Goal: Task Accomplishment & Management: Use online tool/utility

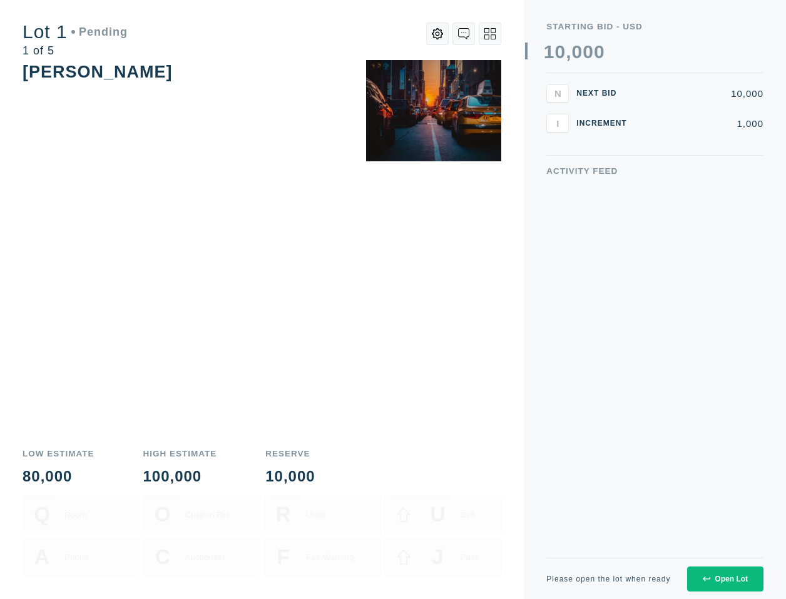
click at [710, 575] on div "Open Lot" at bounding box center [725, 579] width 45 height 9
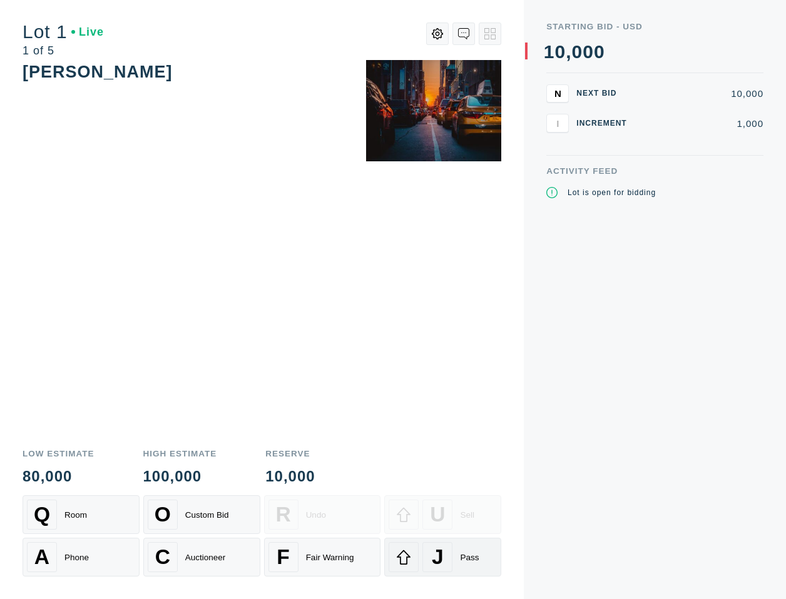
click at [451, 549] on div "J" at bounding box center [437, 557] width 30 height 30
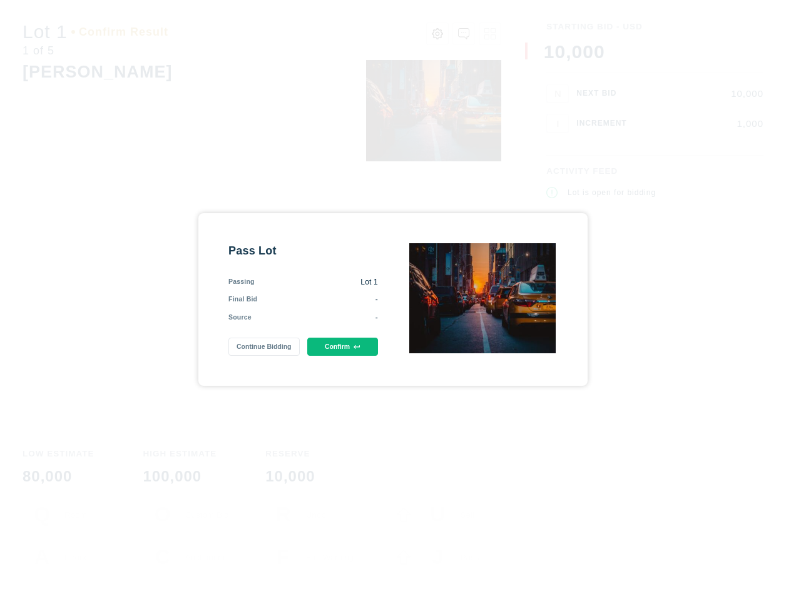
click at [353, 352] on button "Confirm" at bounding box center [342, 347] width 71 height 18
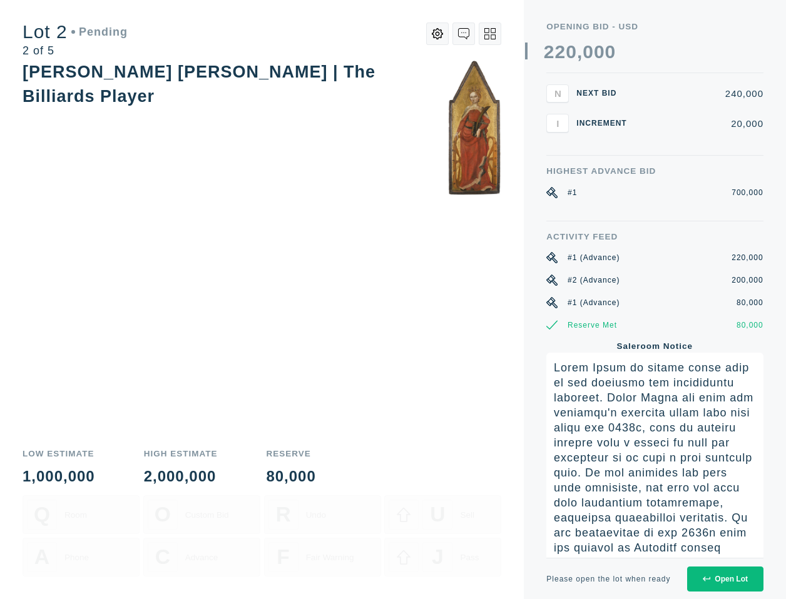
click at [709, 572] on button "Open Lot" at bounding box center [725, 579] width 76 height 25
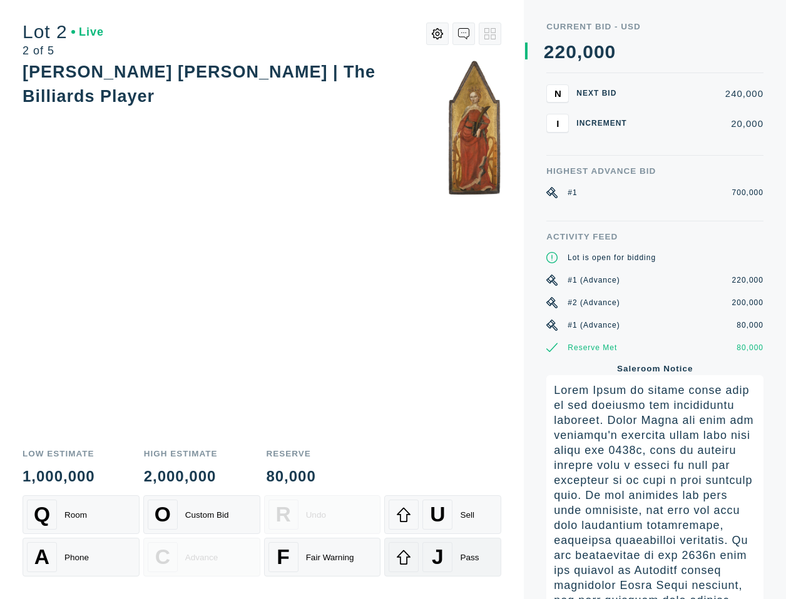
click at [472, 569] on div "J Pass" at bounding box center [442, 557] width 108 height 30
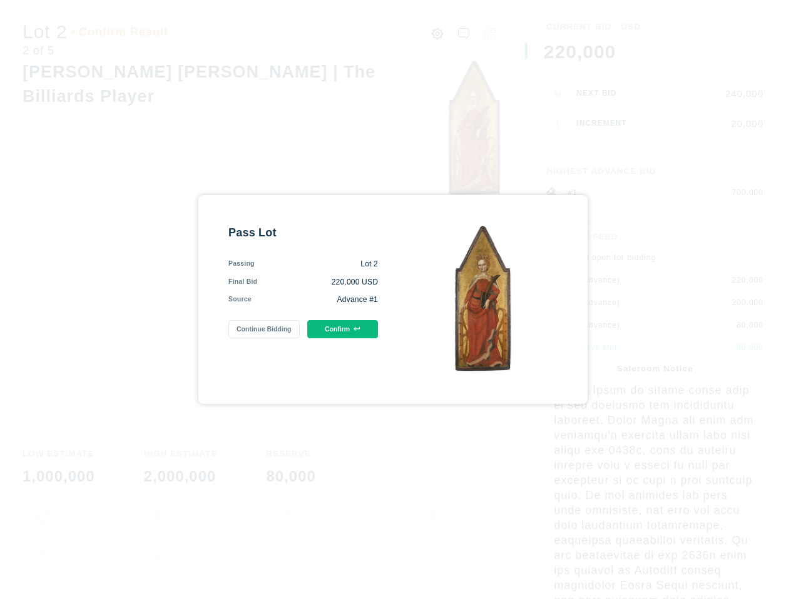
click at [345, 332] on button "Confirm" at bounding box center [342, 329] width 71 height 18
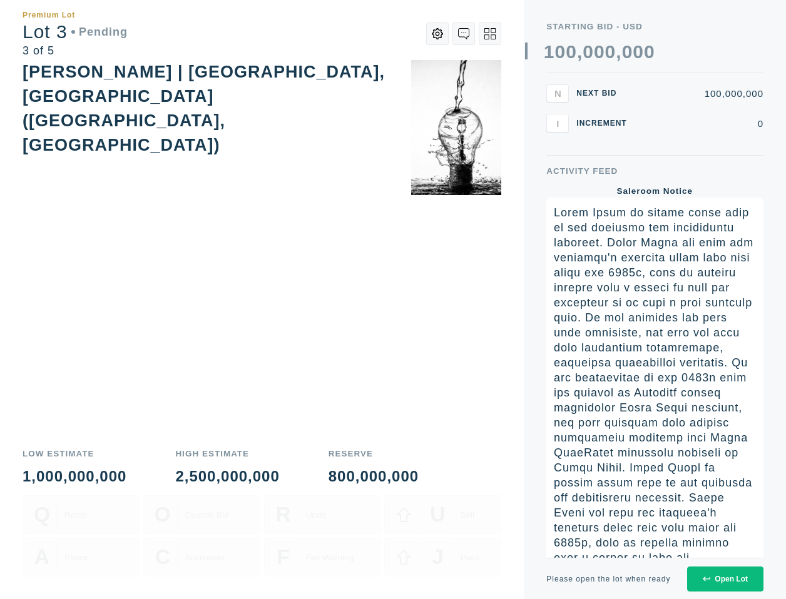
click at [706, 579] on icon at bounding box center [707, 579] width 8 height 5
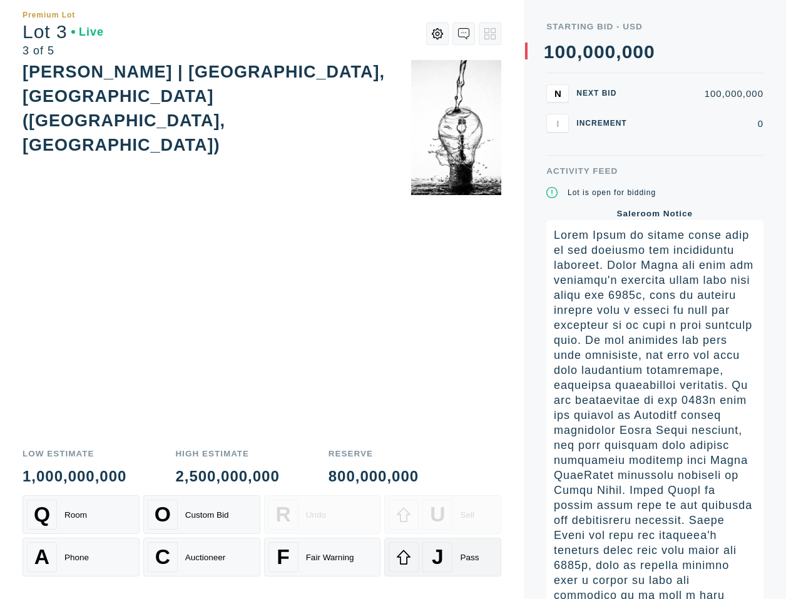
click at [461, 553] on div "Pass" at bounding box center [469, 557] width 19 height 9
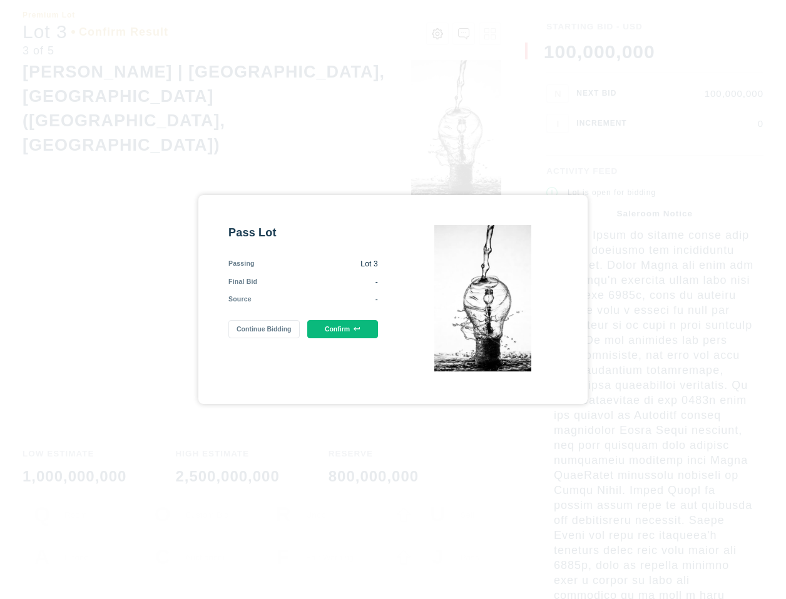
click at [344, 323] on button "Confirm" at bounding box center [342, 329] width 71 height 18
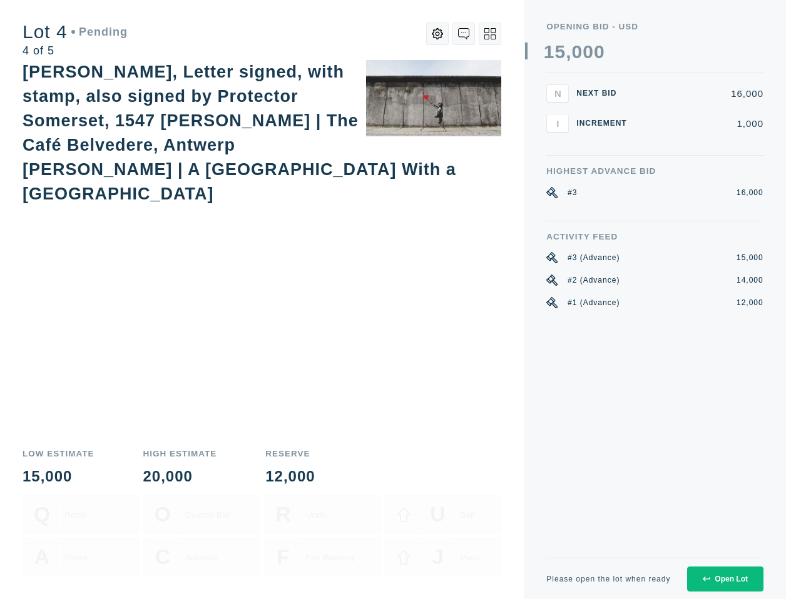
click at [712, 587] on button "Open Lot" at bounding box center [725, 579] width 76 height 25
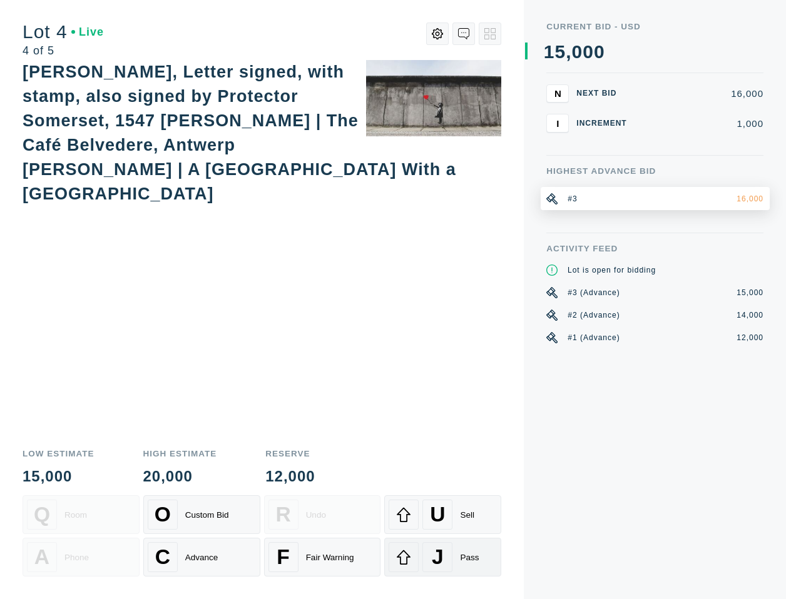
click at [432, 562] on span "J" at bounding box center [438, 558] width 12 height 24
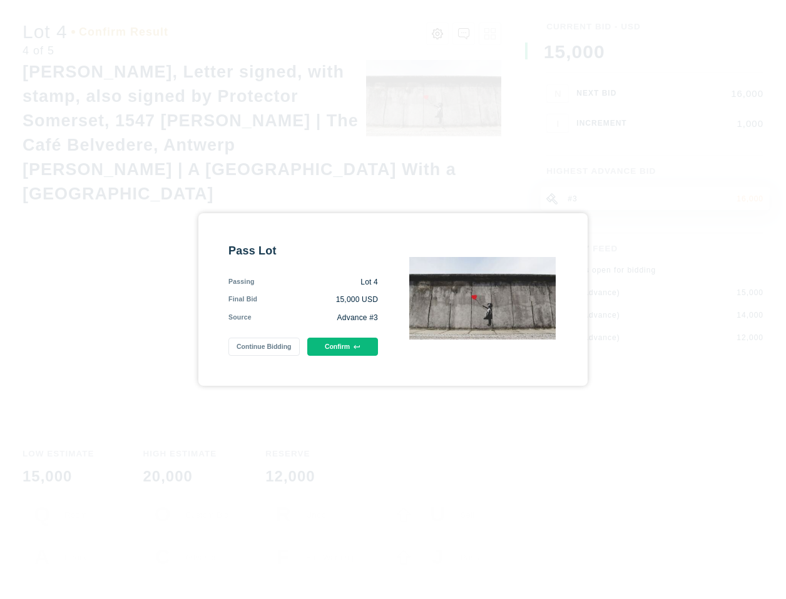
click at [375, 343] on button "Confirm" at bounding box center [342, 347] width 71 height 18
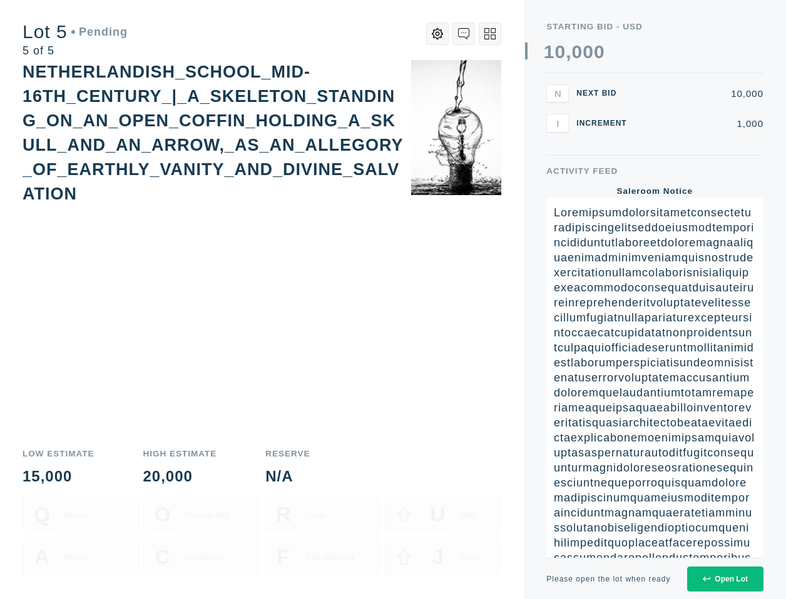
click at [733, 577] on div "Open Lot" at bounding box center [725, 579] width 45 height 9
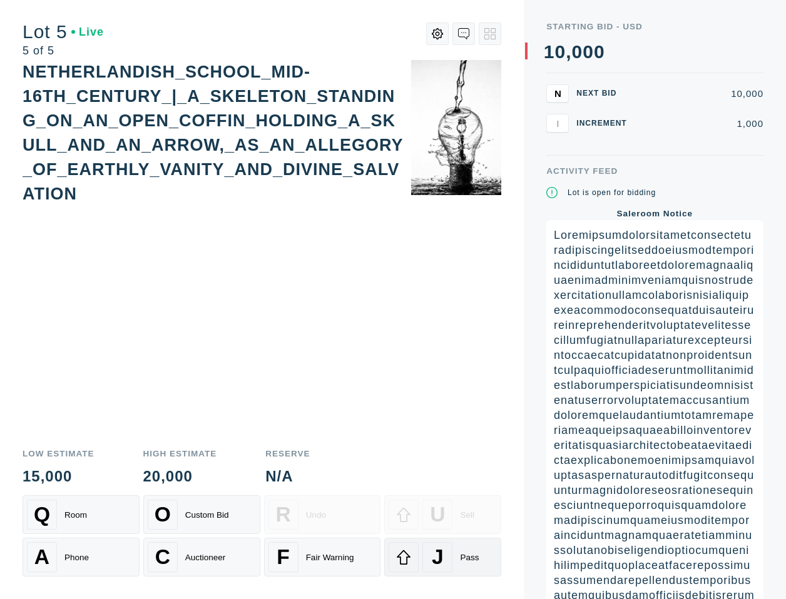
click at [467, 549] on div "J Pass" at bounding box center [442, 557] width 108 height 30
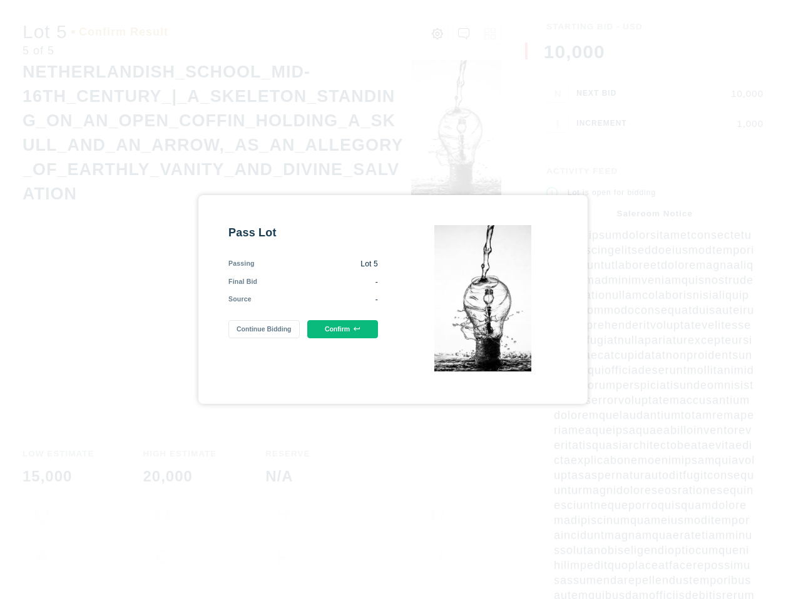
click at [349, 322] on button "Confirm" at bounding box center [342, 329] width 71 height 18
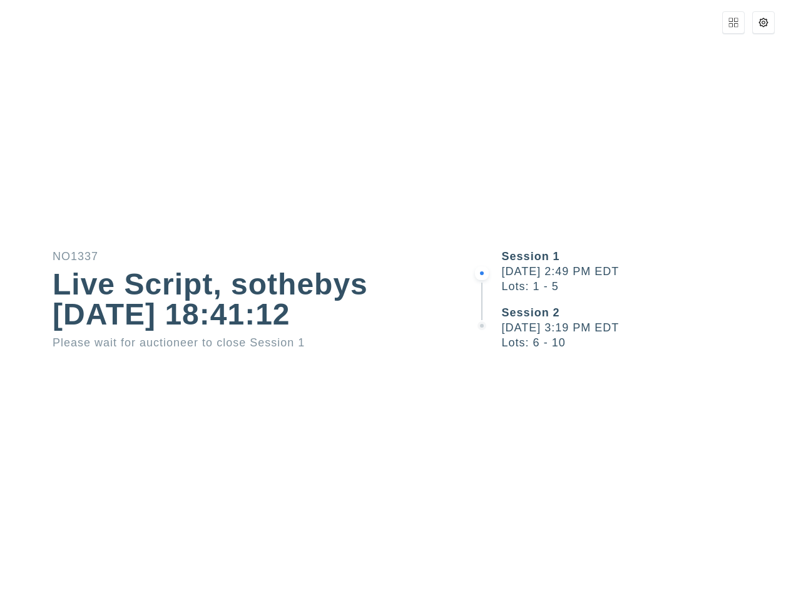
click at [349, 322] on div "Live Script, sothebys [DATE] 18:41:12" at bounding box center [236, 300] width 367 height 60
